Goal: Book appointment/travel/reservation

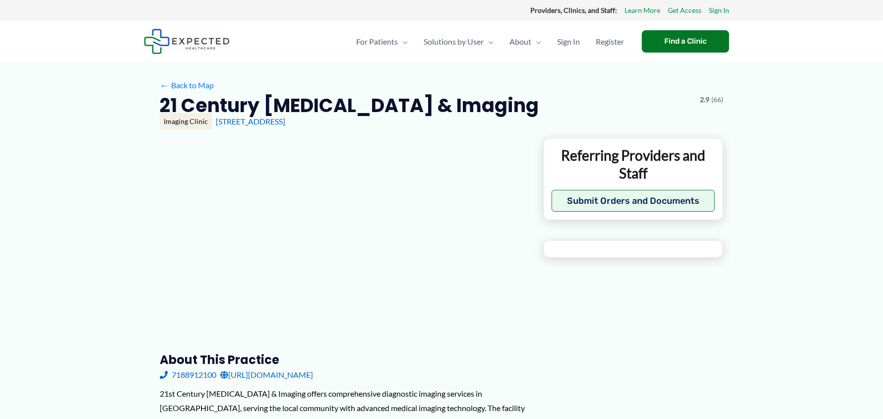
type input "**********"
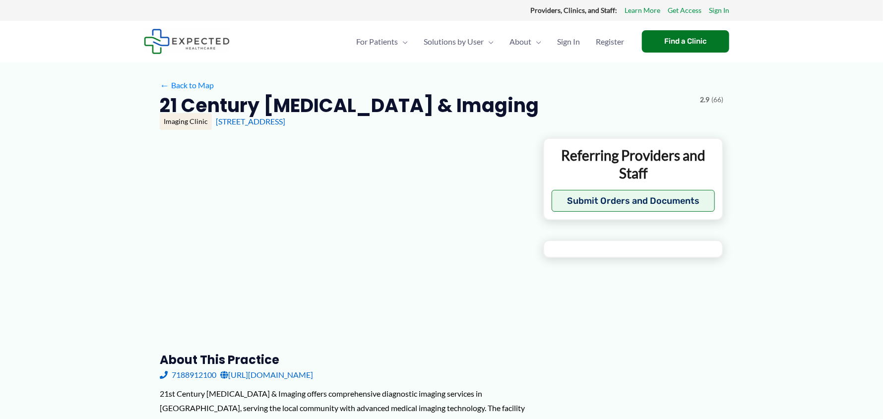
type input "**********"
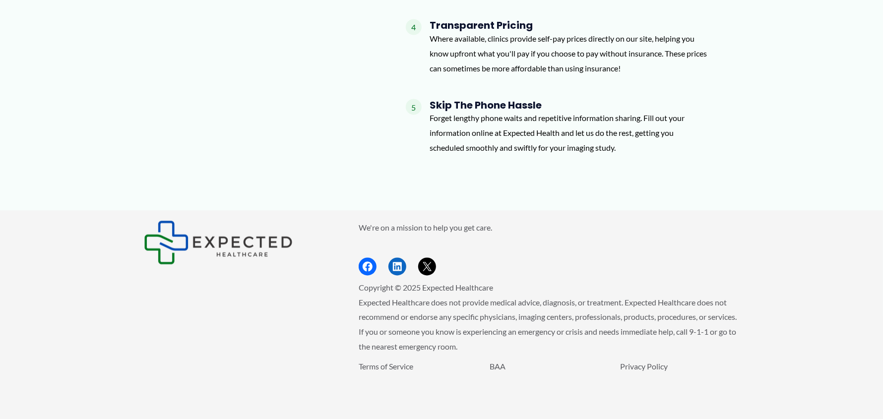
scroll to position [1071, 0]
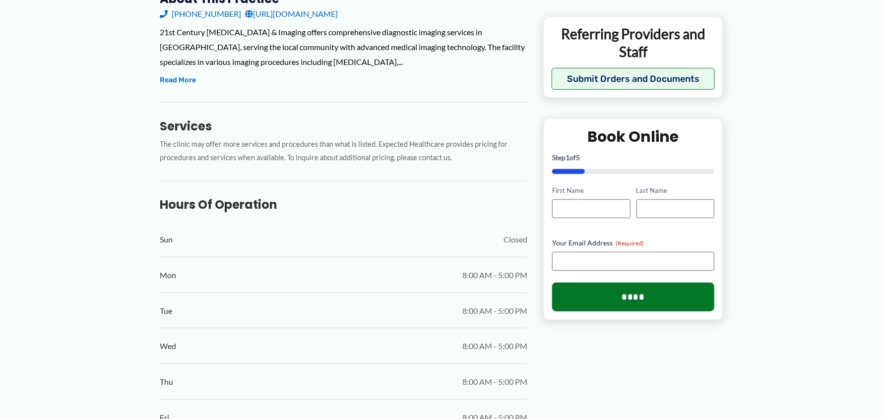
scroll to position [248, 0]
